Goal: Task Accomplishment & Management: Use online tool/utility

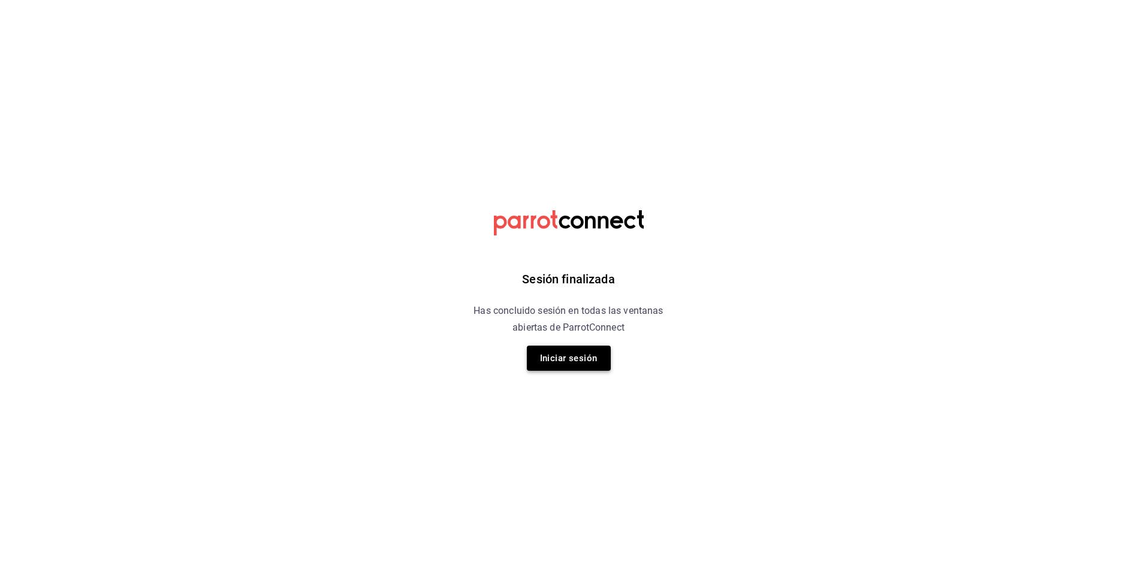
click at [554, 360] on button "Iniciar sesión" at bounding box center [569, 358] width 84 height 25
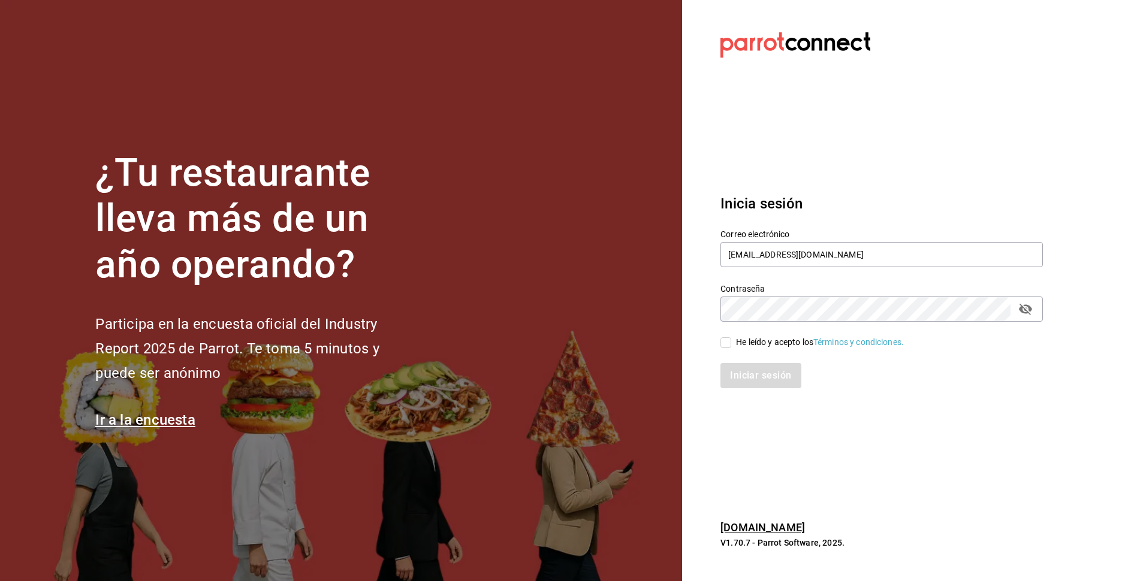
click at [732, 346] on span "He leído y acepto los Términos y condiciones." at bounding box center [817, 342] width 173 height 13
click at [731, 346] on input "He leído y acepto los Términos y condiciones." at bounding box center [725, 342] width 11 height 11
checkbox input "true"
click at [749, 375] on button "Iniciar sesión" at bounding box center [761, 375] width 82 height 25
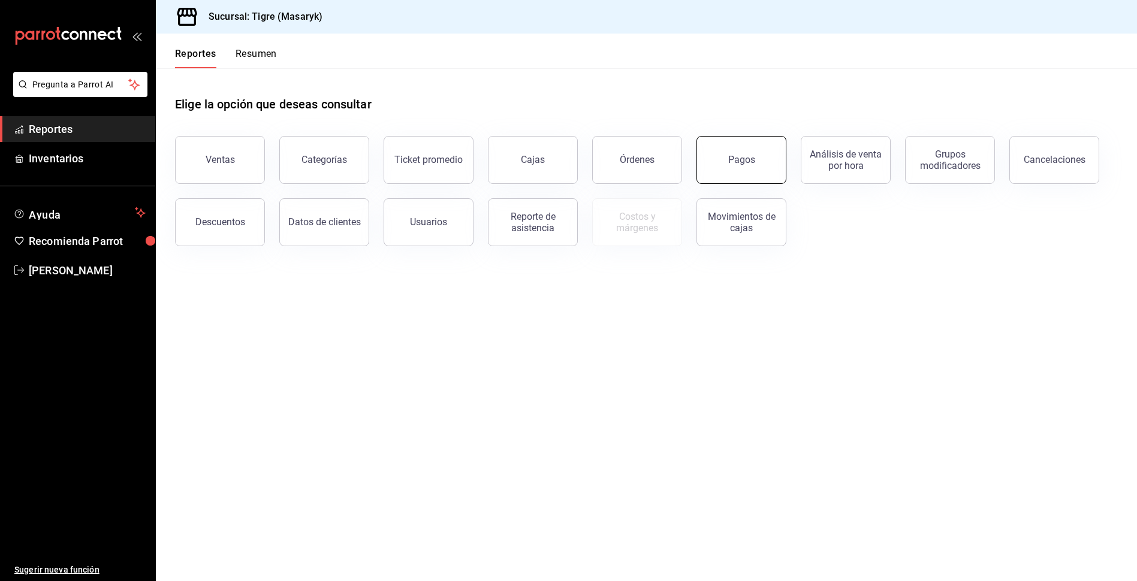
click at [753, 156] on div "Pagos" at bounding box center [741, 159] width 27 height 11
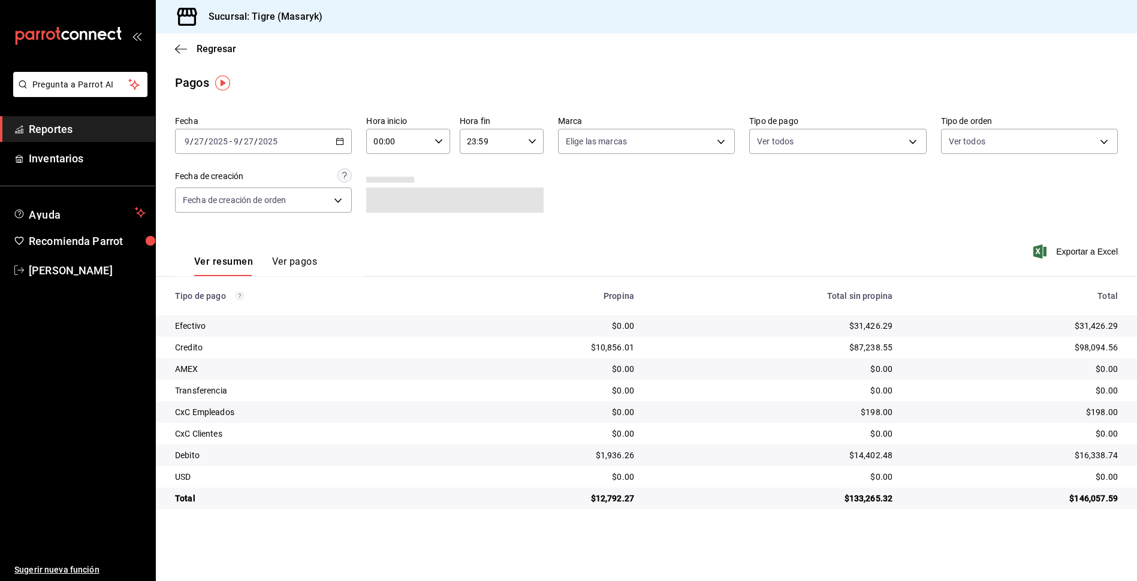
click at [444, 146] on div "00:00 Hora inicio" at bounding box center [408, 141] width 84 height 25
click at [393, 248] on span "13" at bounding box center [387, 247] width 23 height 10
type input "13:00"
click at [899, 141] on div at bounding box center [568, 290] width 1137 height 581
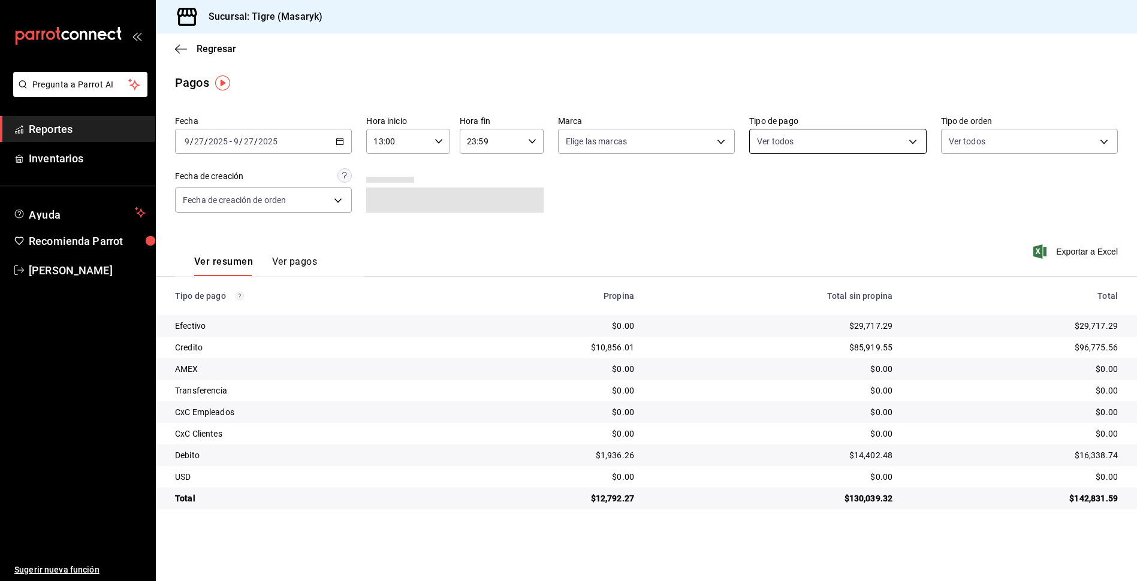
click at [909, 139] on body "Pregunta a Parrot AI Reportes Inventarios Ayuda Recomienda Parrot Tigre Masaryk…" at bounding box center [568, 290] width 1137 height 581
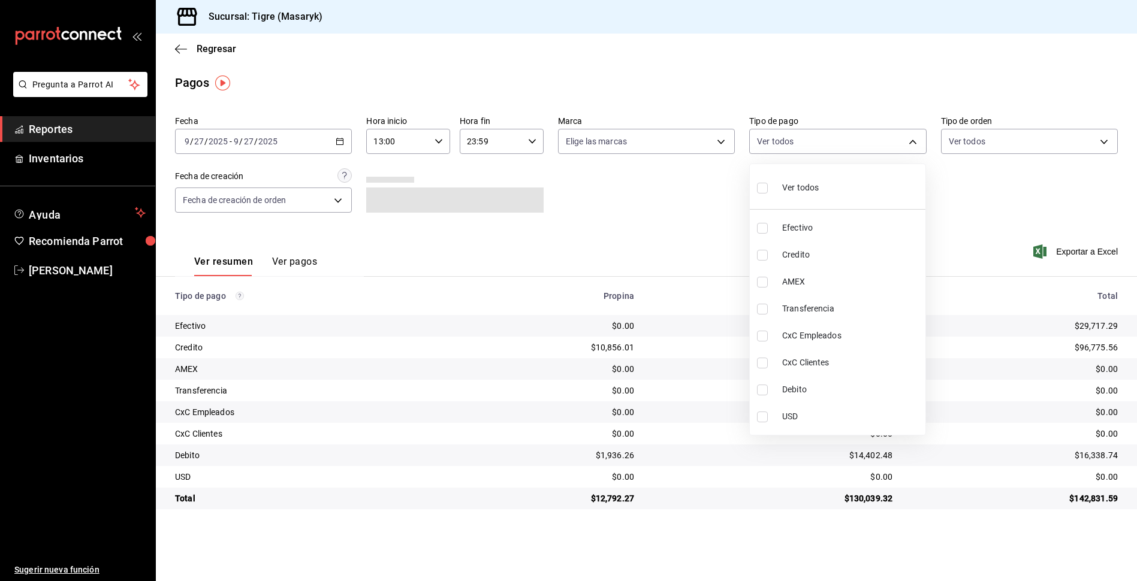
click at [769, 189] on label at bounding box center [765, 187] width 16 height 17
click at [768, 189] on input "checkbox" at bounding box center [762, 188] width 11 height 11
checkbox input "false"
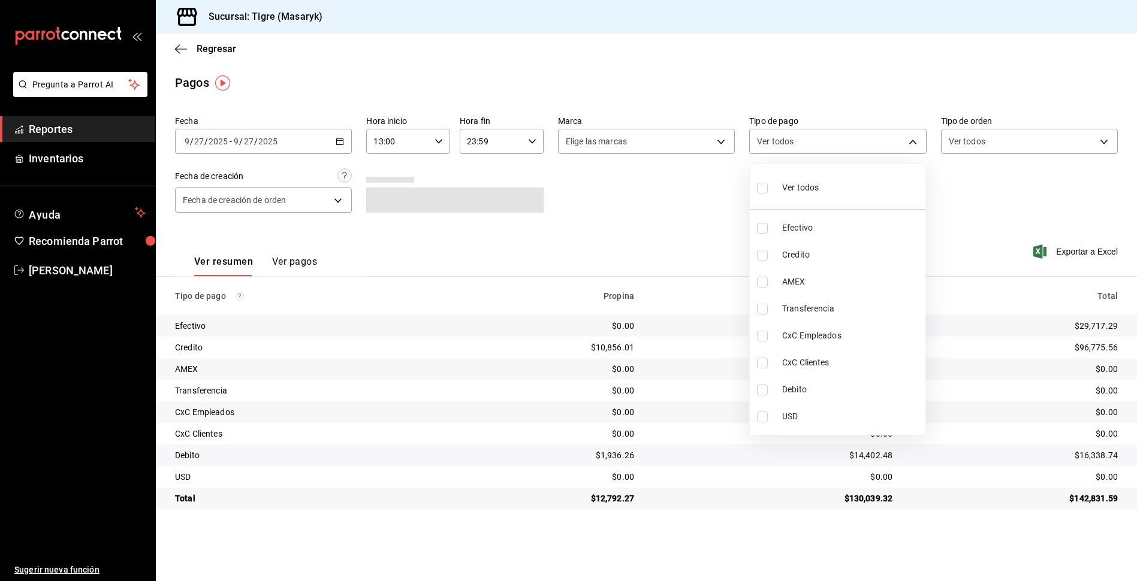
checkbox input "false"
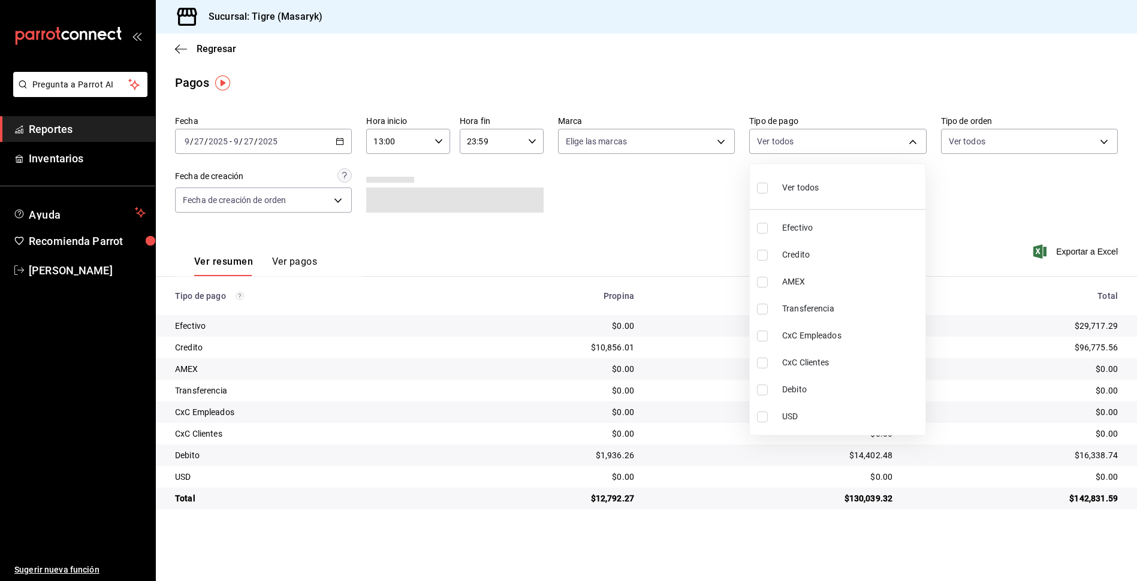
checkbox input "false"
click at [766, 191] on input "checkbox" at bounding box center [762, 188] width 11 height 11
checkbox input "true"
type input "68cfb1b9-f6b2-44be-9d19-cf144159f8e2,563f51c4-7c0d-43b6-837e-e895ac41548e,d9472…"
checkbox input "true"
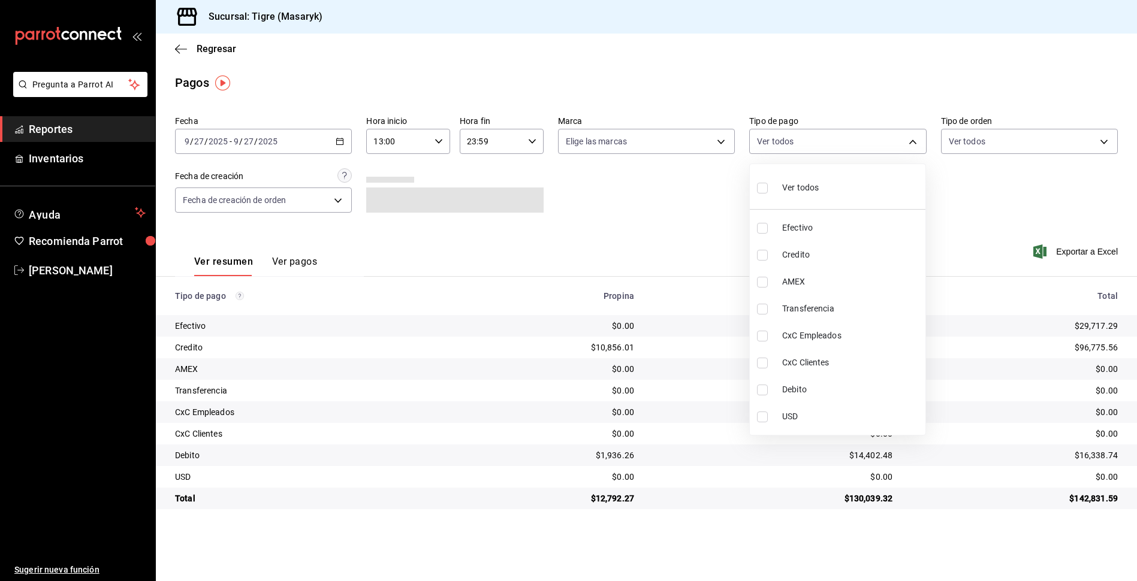
checkbox input "true"
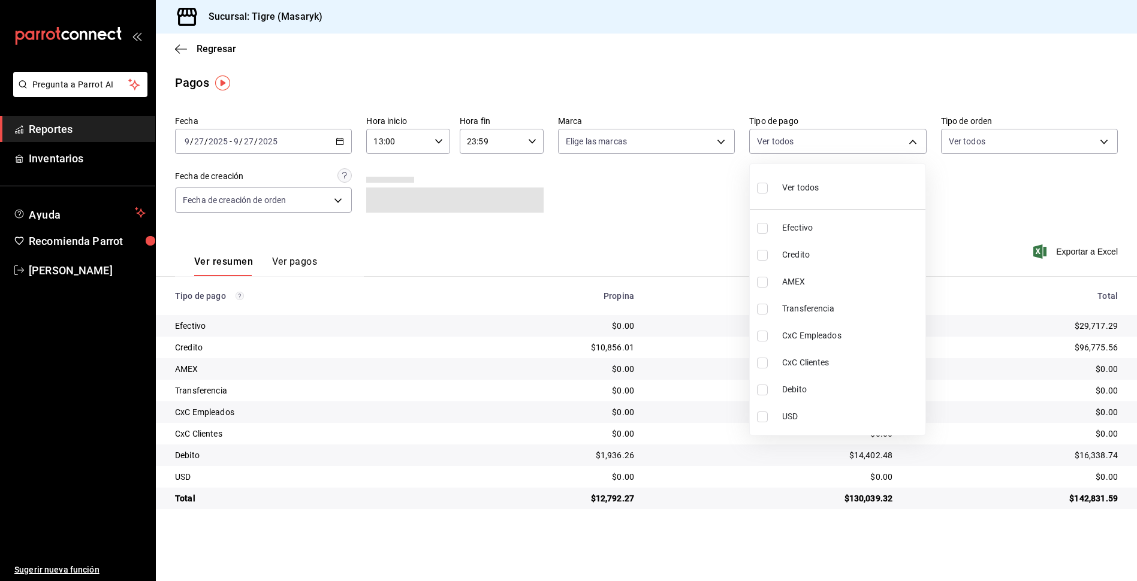
checkbox input "true"
click at [693, 222] on div at bounding box center [568, 290] width 1137 height 581
